Goal: Task Accomplishment & Management: Use online tool/utility

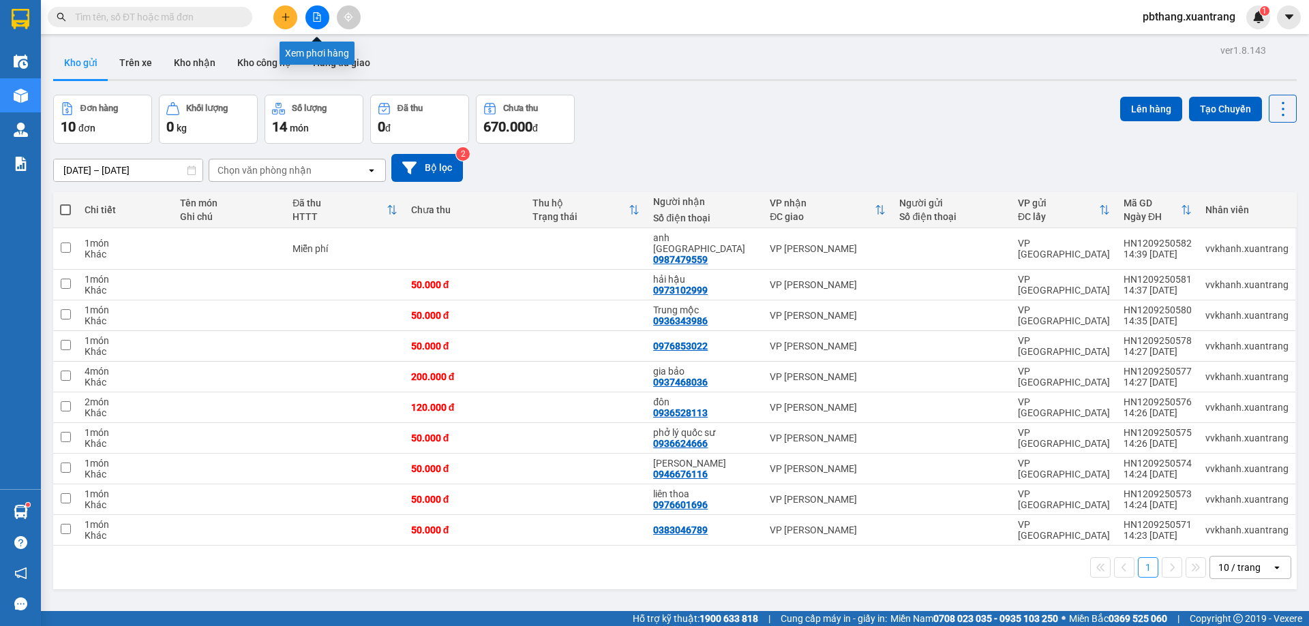
click at [314, 20] on icon "file-add" at bounding box center [317, 17] width 7 height 10
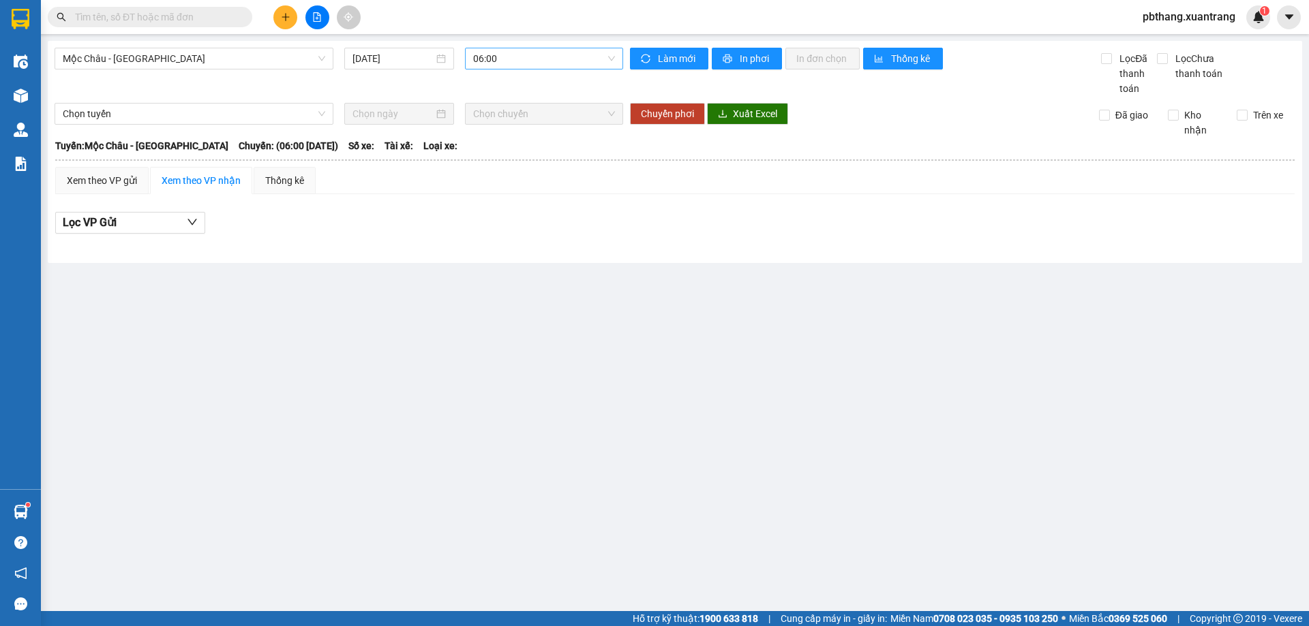
click at [600, 62] on span "06:00" at bounding box center [544, 58] width 142 height 20
click at [517, 154] on div "11:00" at bounding box center [526, 148] width 106 height 15
click at [314, 52] on span "Mộc Châu - [GEOGRAPHIC_DATA]" at bounding box center [194, 58] width 262 height 20
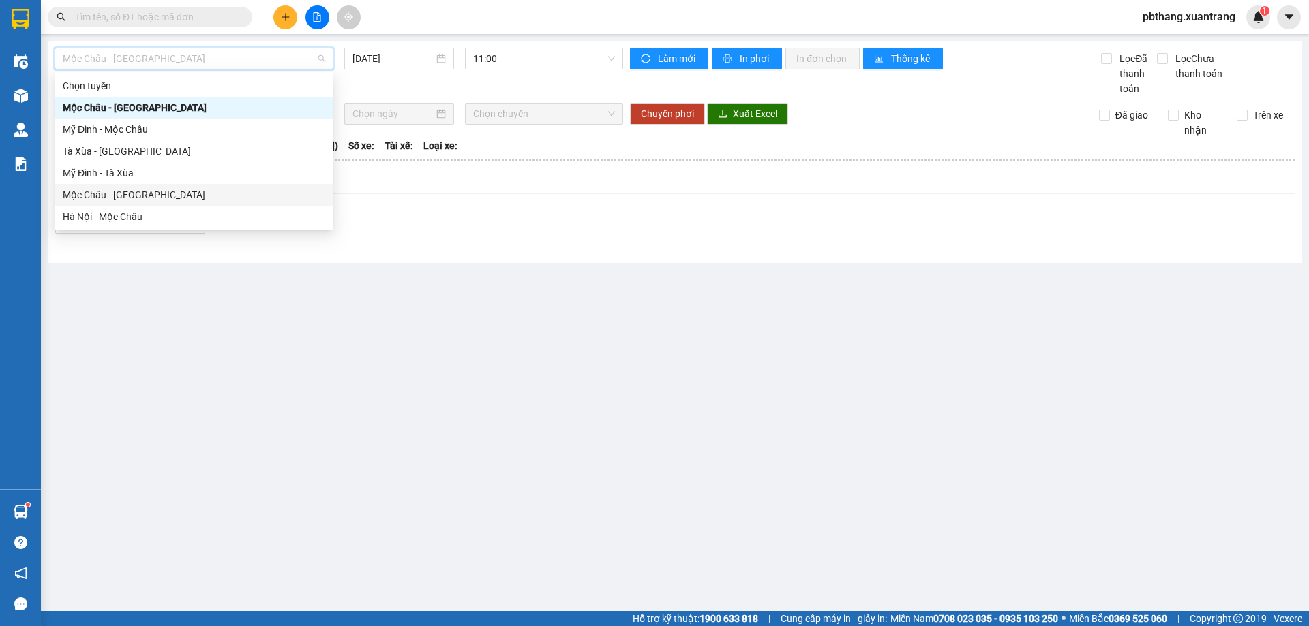
click at [138, 203] on div "Mộc Châu - [GEOGRAPHIC_DATA]" at bounding box center [194, 195] width 279 height 22
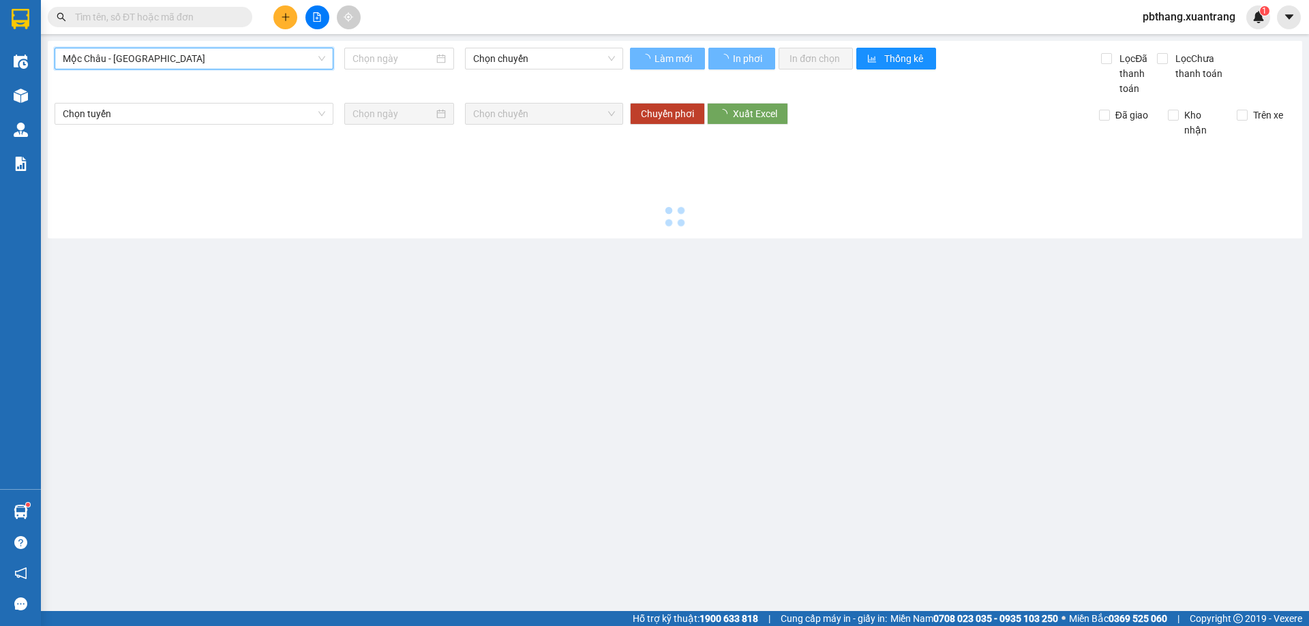
type input "[DATE]"
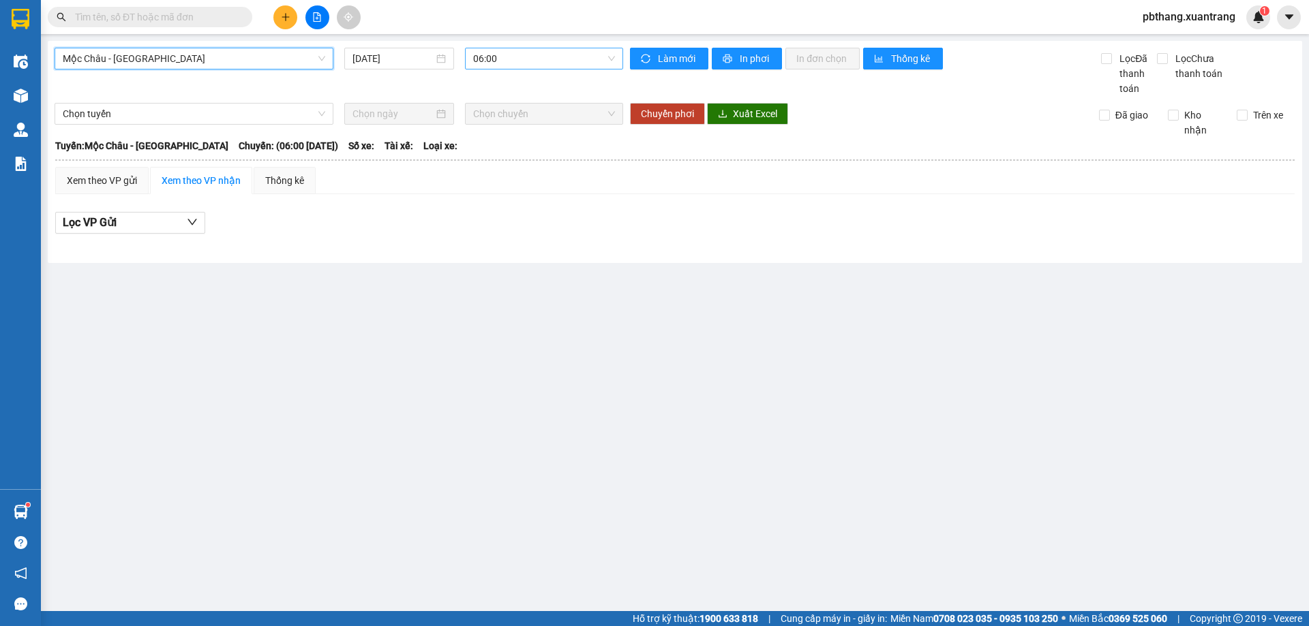
click at [506, 65] on span "06:00" at bounding box center [544, 58] width 142 height 20
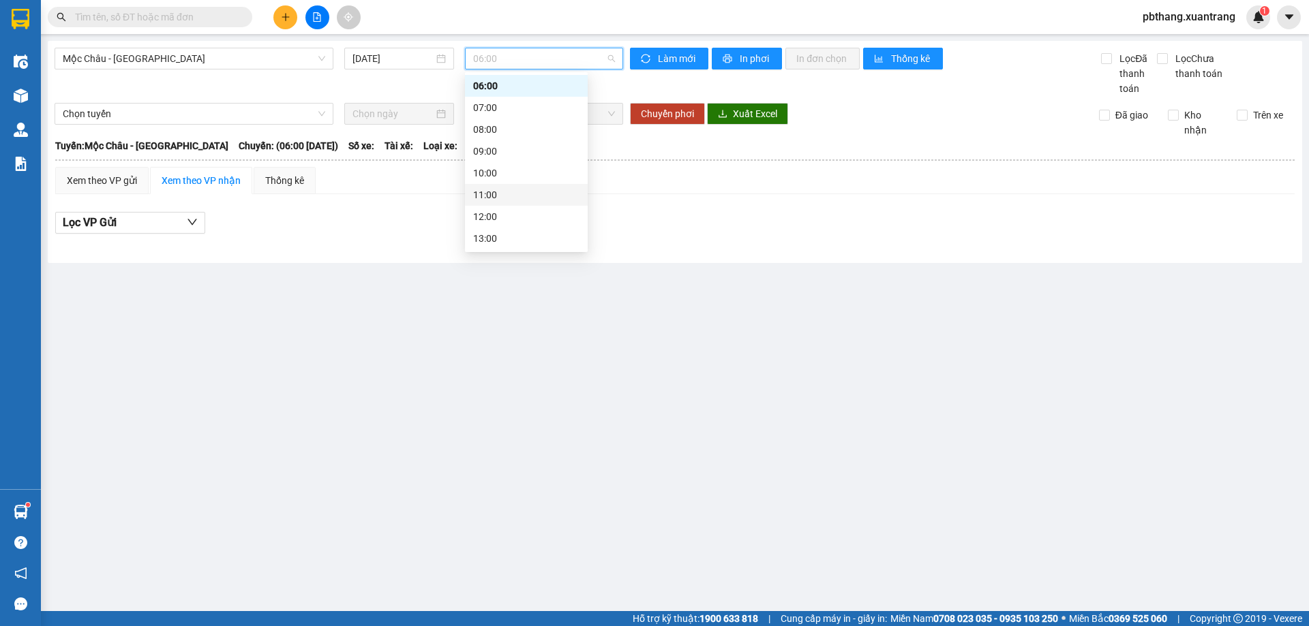
click at [495, 198] on div "11:00" at bounding box center [526, 194] width 106 height 15
click at [530, 64] on span "11:00" at bounding box center [544, 58] width 142 height 20
click at [489, 215] on div "12:00" at bounding box center [526, 216] width 106 height 15
click at [316, 63] on span "Mộc Châu - [GEOGRAPHIC_DATA]" at bounding box center [194, 58] width 262 height 20
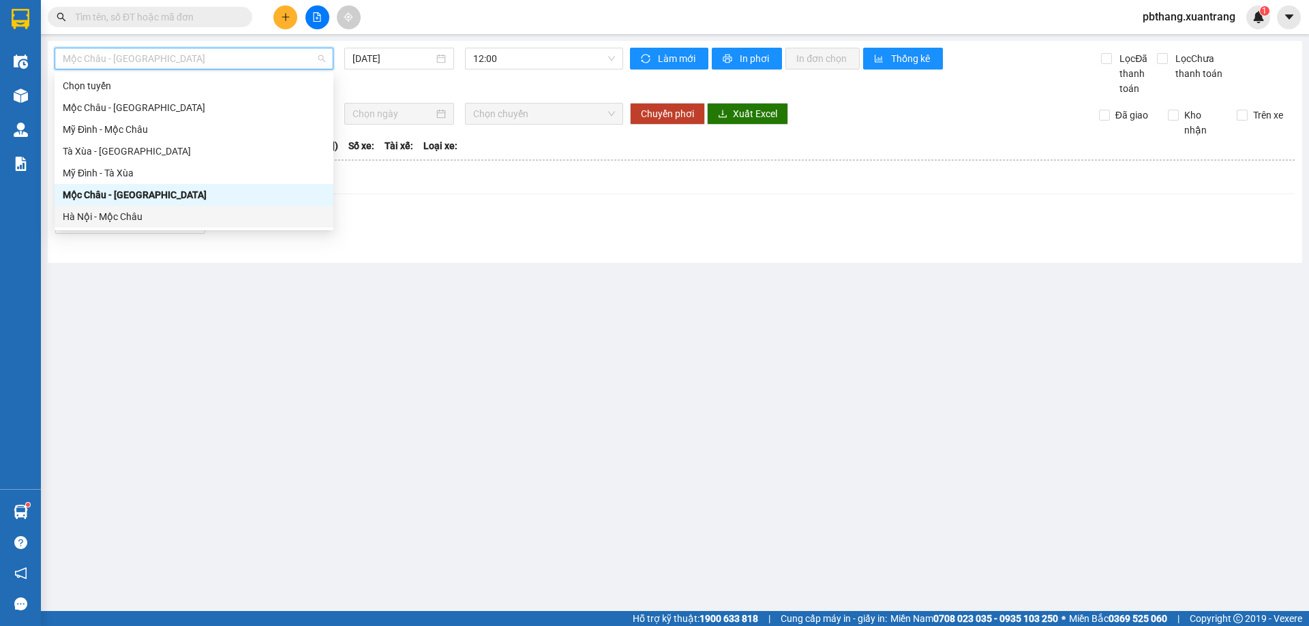
click at [116, 223] on div "Hà Nội - Mộc Châu" at bounding box center [194, 216] width 262 height 15
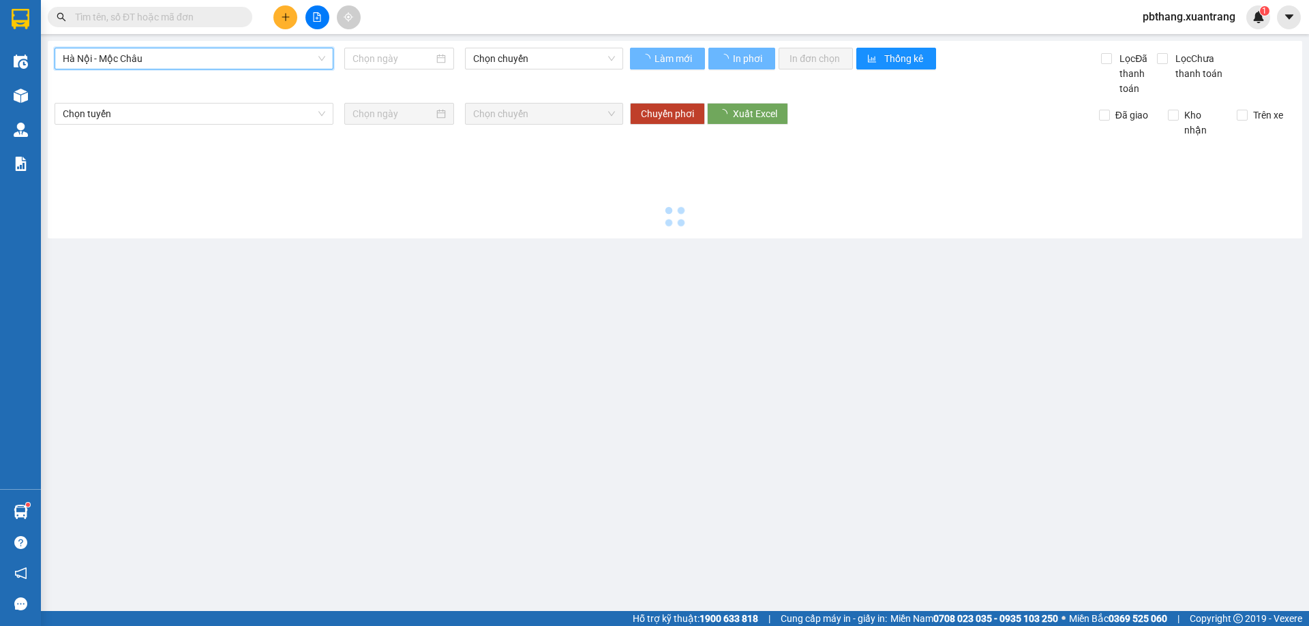
type input "[DATE]"
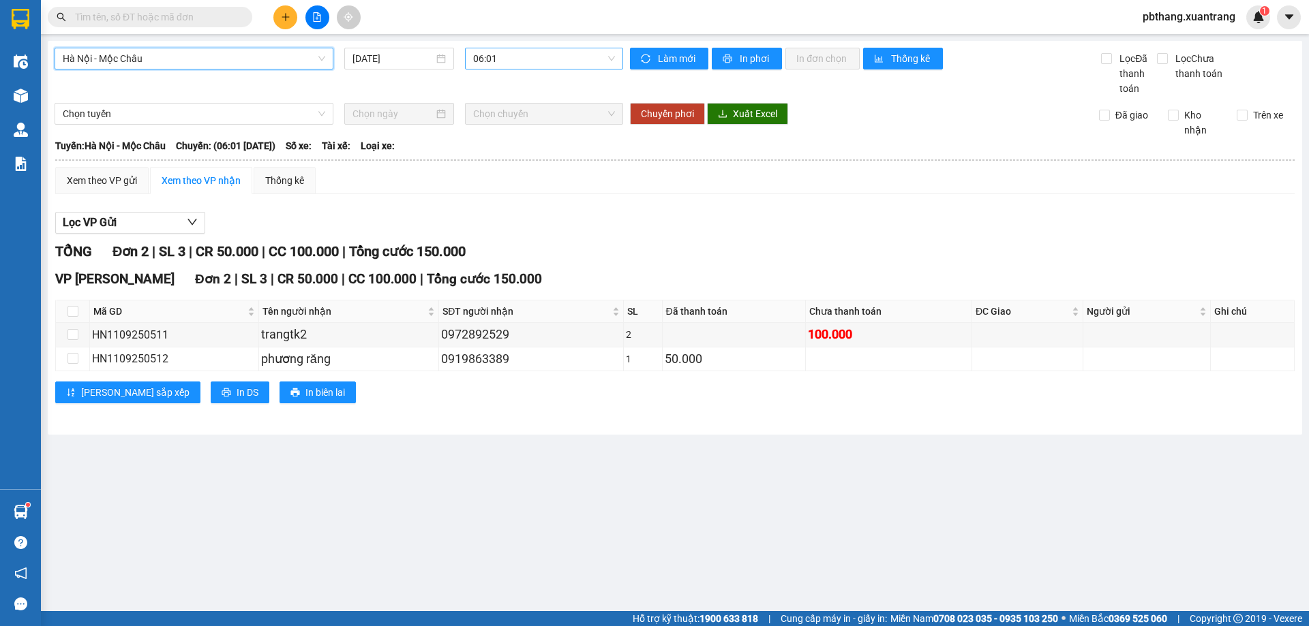
click at [493, 61] on span "06:01" at bounding box center [544, 58] width 142 height 20
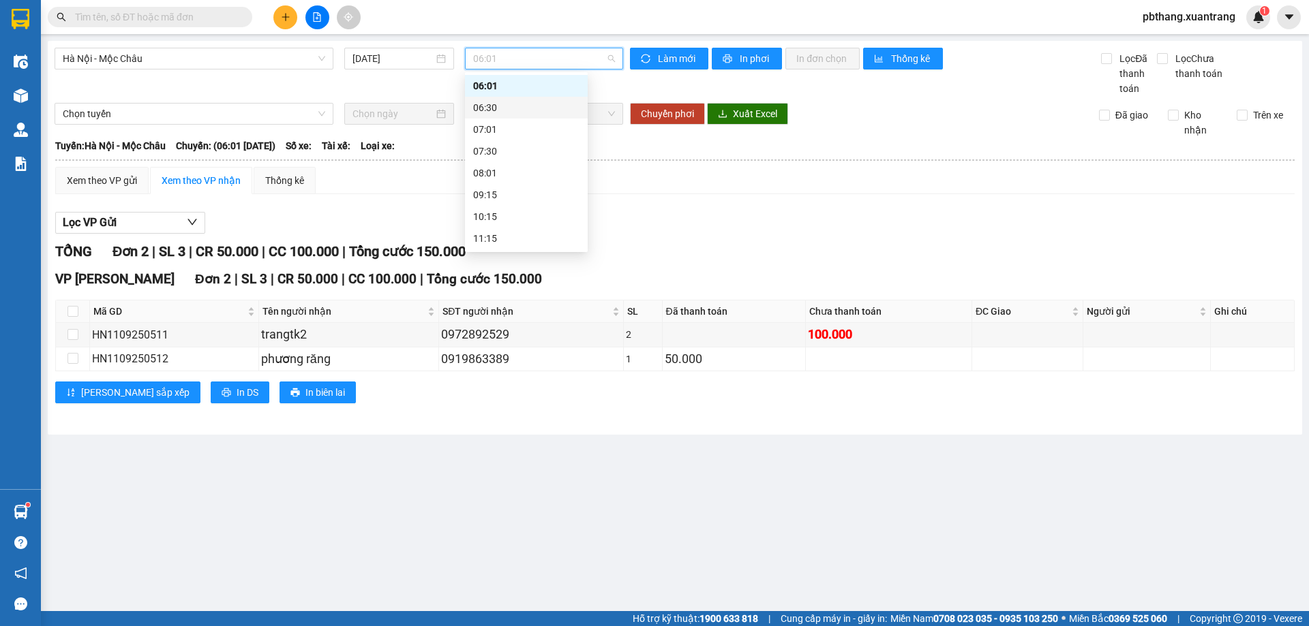
click at [506, 103] on div "06:30" at bounding box center [526, 107] width 106 height 15
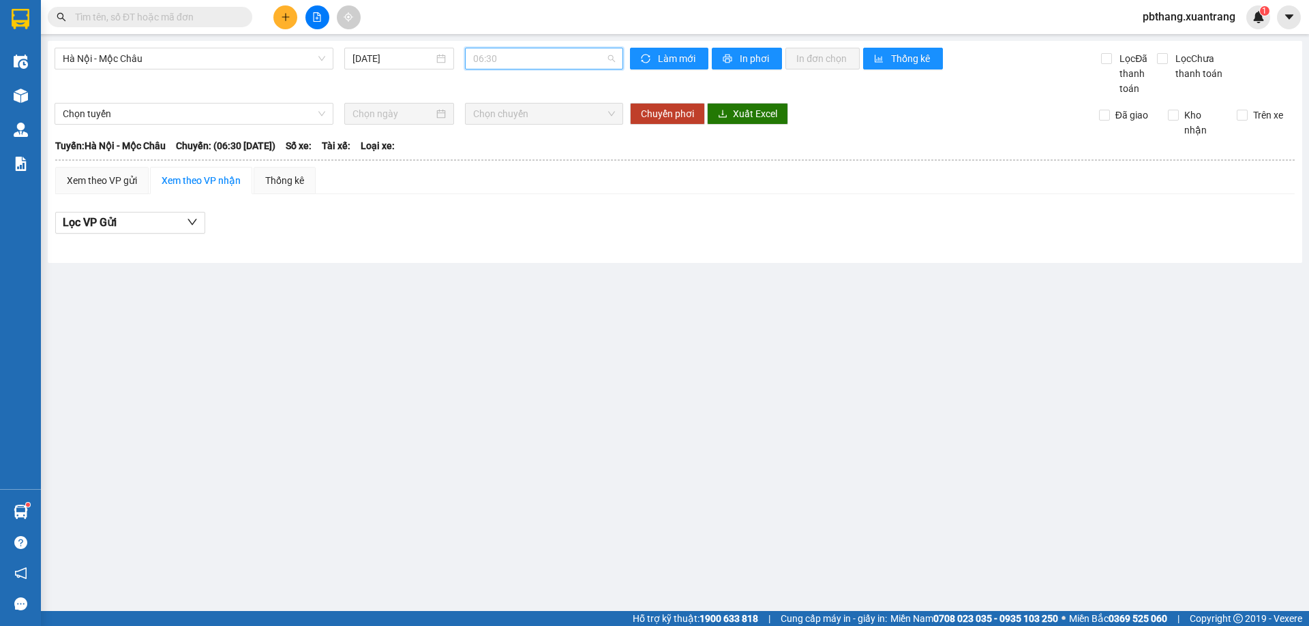
click at [532, 68] on span "06:30" at bounding box center [544, 58] width 142 height 20
click at [497, 130] on div "07:01" at bounding box center [526, 129] width 106 height 15
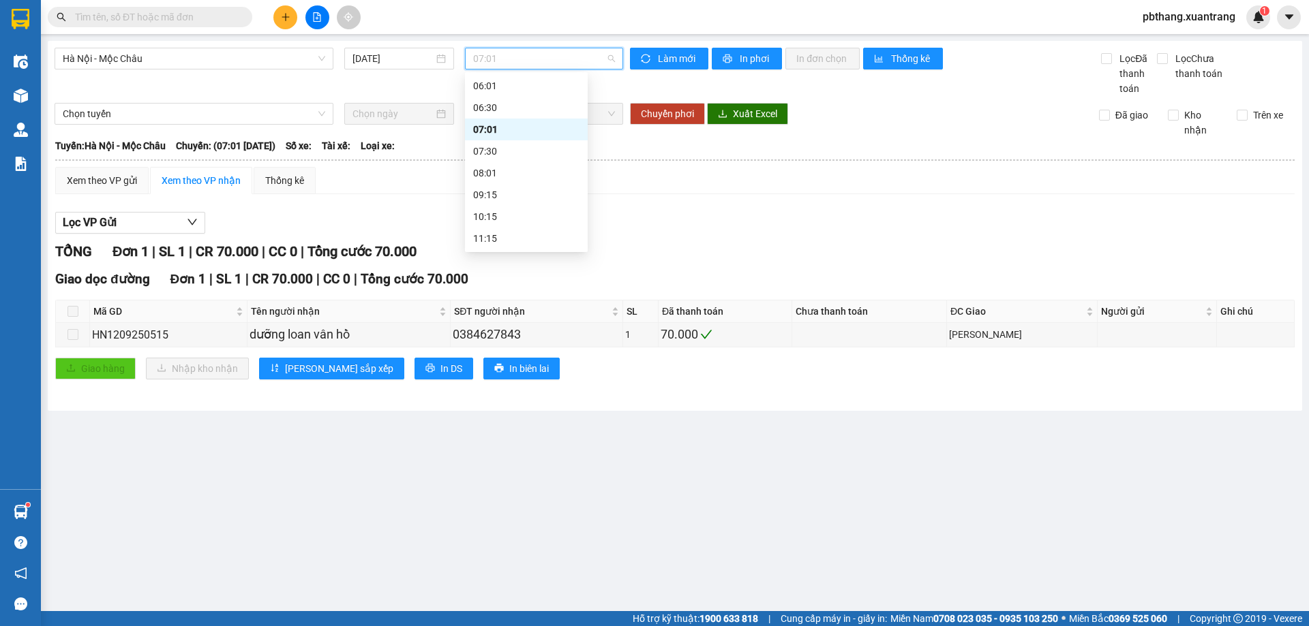
click at [526, 63] on span "07:01" at bounding box center [544, 58] width 142 height 20
click at [499, 156] on div "07:30" at bounding box center [526, 151] width 106 height 15
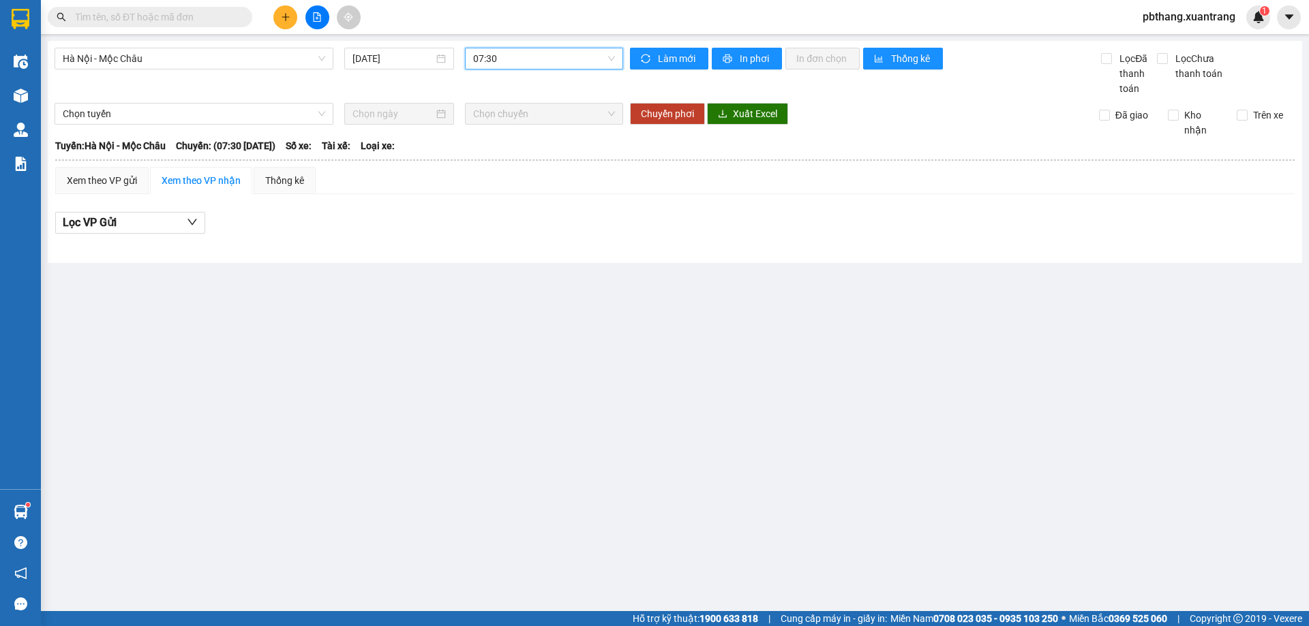
click at [511, 61] on span "07:30" at bounding box center [544, 58] width 142 height 20
click at [510, 84] on div "06:01" at bounding box center [526, 85] width 106 height 15
